Goal: Check status: Check status

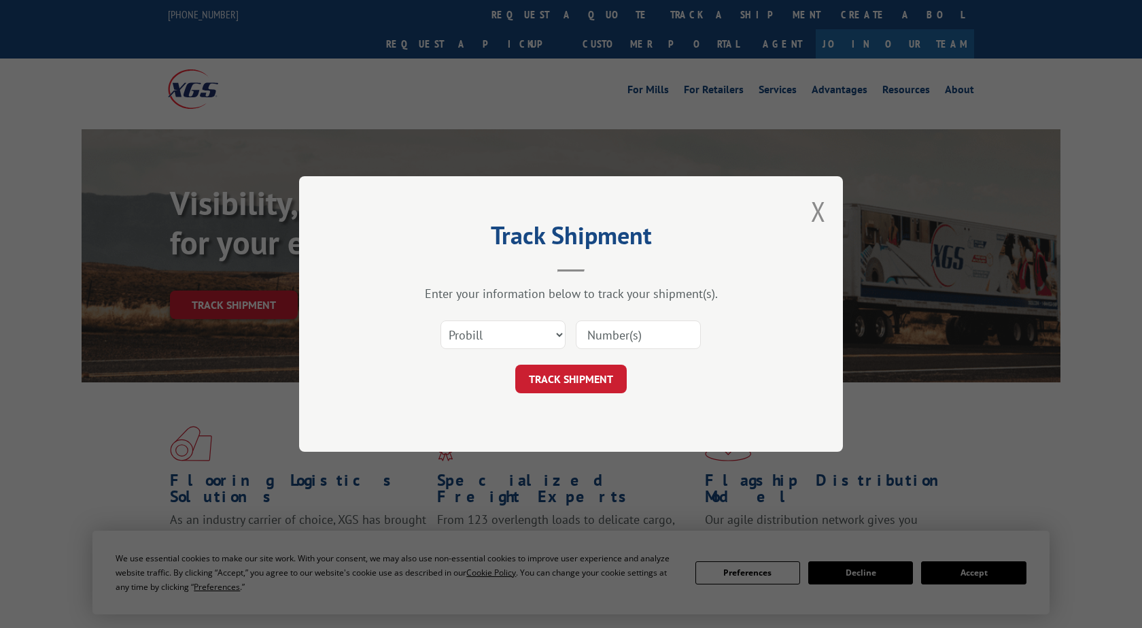
click at [441, 320] on select "Select category... Probill BOL PO" at bounding box center [503, 334] width 125 height 29
select select "bol"
click option "BOL" at bounding box center [0, 0] width 0 height 0
click at [621, 337] on input at bounding box center [638, 334] width 125 height 29
type input "5131903"
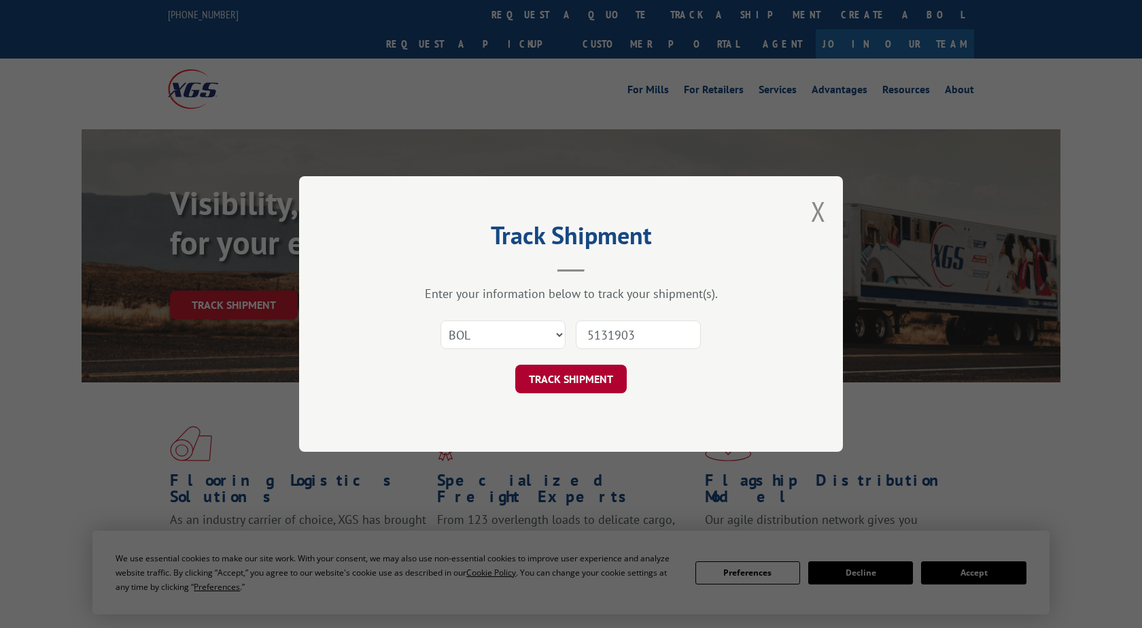
click at [581, 377] on button "TRACK SHIPMENT" at bounding box center [571, 378] width 112 height 29
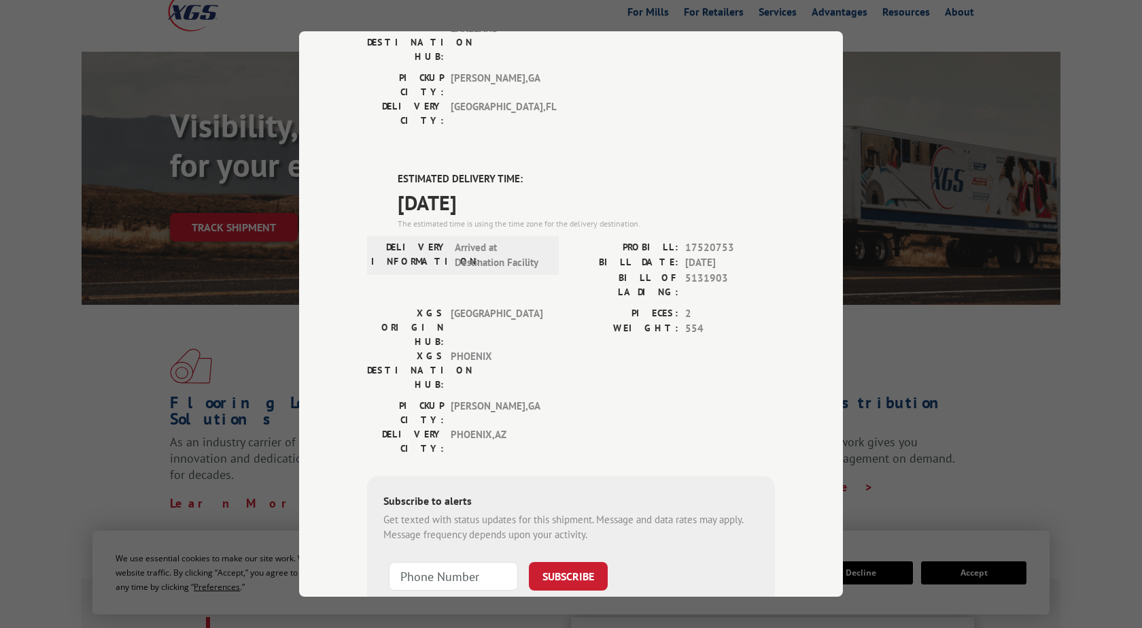
scroll to position [155, 0]
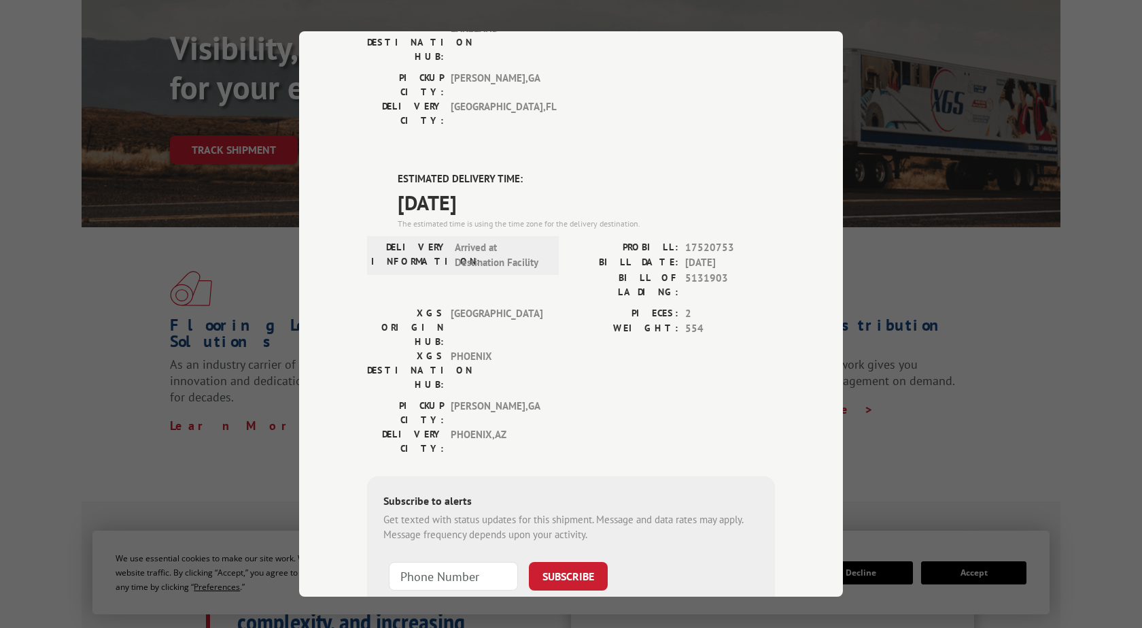
click at [985, 250] on div "Track Shipment DELIVERED DELIVERY INFORMATION: [DATE] 12:14 pm [PERSON_NAME]: 1…" at bounding box center [571, 314] width 1142 height 628
click at [147, 322] on div "Track Shipment DELIVERED DELIVERY INFORMATION: [DATE] 12:14 pm [PERSON_NAME]: 1…" at bounding box center [571, 314] width 1142 height 628
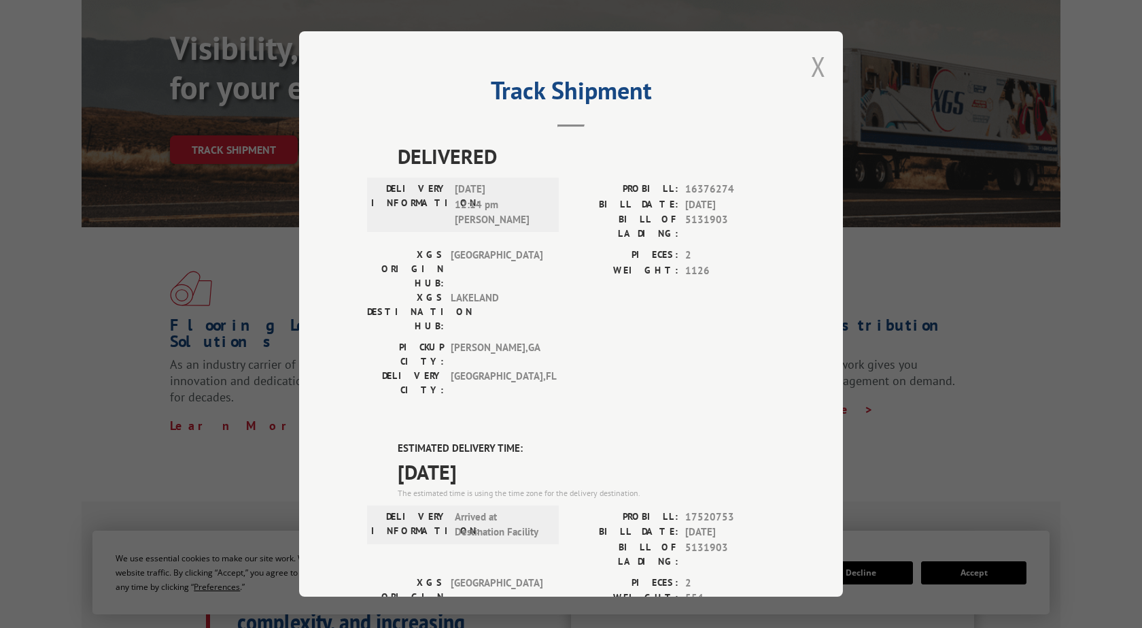
click at [818, 67] on button "Close modal" at bounding box center [818, 66] width 15 height 36
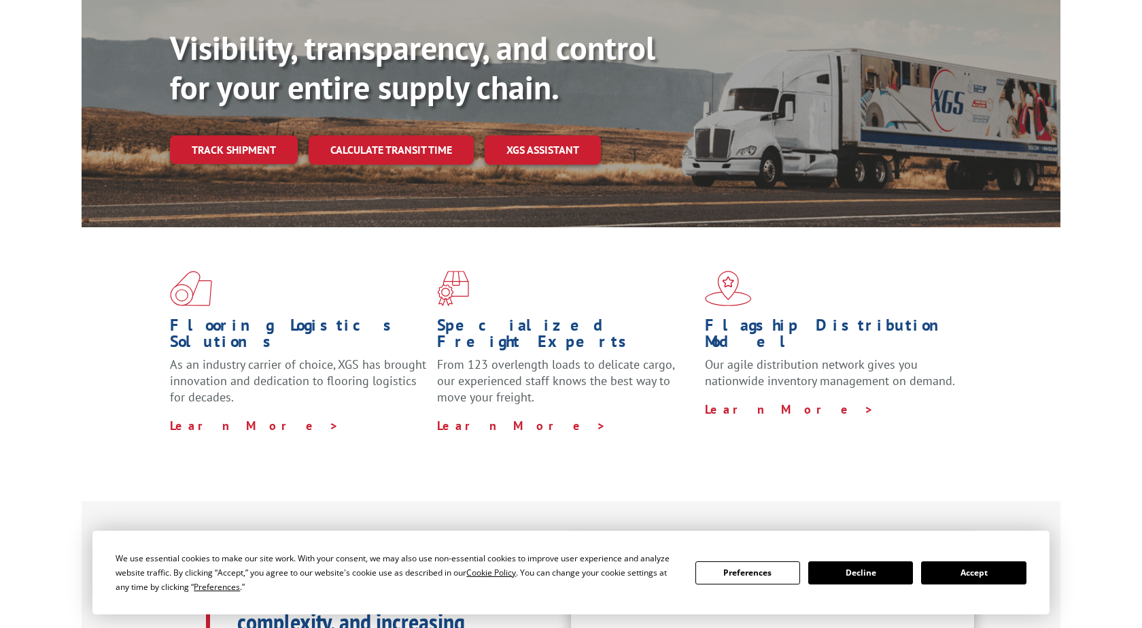
click at [869, 566] on button "Decline" at bounding box center [861, 572] width 105 height 23
